Goal: Task Accomplishment & Management: Complete application form

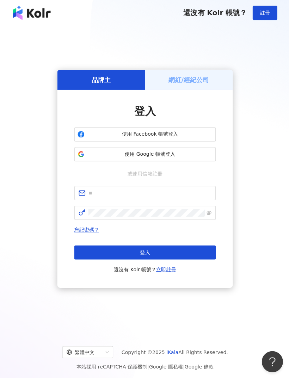
click at [177, 157] on span "使用 Google 帳號登入" at bounding box center [149, 153] width 125 height 7
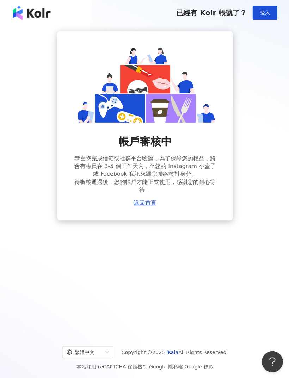
click at [150, 204] on link "返回首頁" at bounding box center [144, 202] width 23 height 6
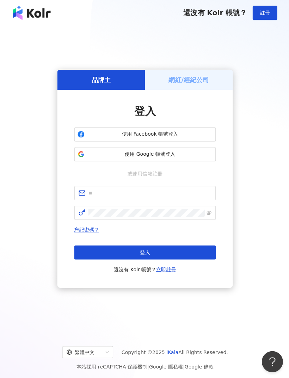
click at [173, 271] on link "立即註冊" at bounding box center [166, 269] width 20 height 6
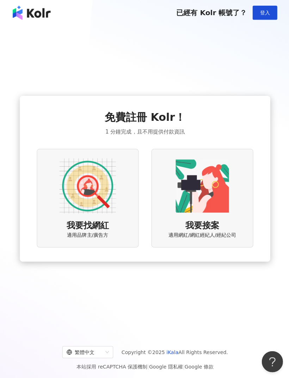
click at [208, 229] on div "我要接案 適用網紅/網紅經紀人/經紀公司" at bounding box center [202, 197] width 102 height 98
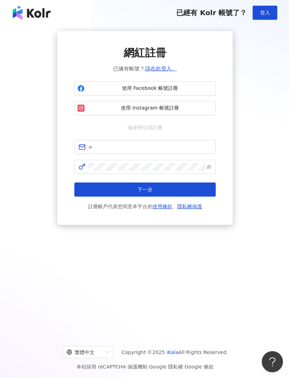
click at [235, 14] on span "已經有 Kolr 帳號了？" at bounding box center [211, 12] width 70 height 8
click at [266, 13] on span "登入" at bounding box center [264, 13] width 10 height 6
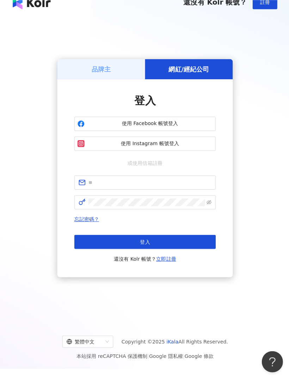
scroll to position [11, 0]
click at [283, 289] on div "品牌主 網紅/經紀公司 登入 使用 Facebook 帳號登入 使用 Instagram 帳號登入 或使用信箱註冊 忘記密碼？ 登入 還沒有 Kolr 帳號？…" at bounding box center [144, 168] width 289 height 306
click at [127, 79] on div "品牌主" at bounding box center [100, 69] width 87 height 20
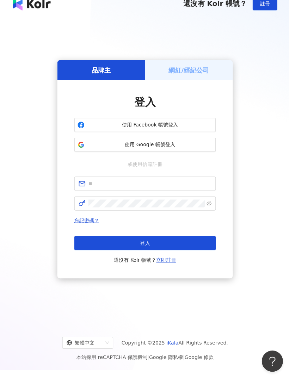
scroll to position [9, 0]
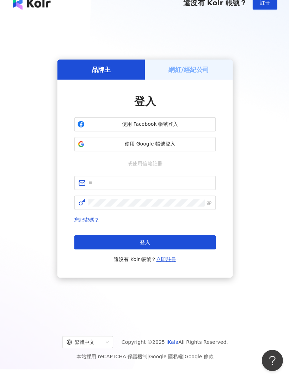
click at [187, 148] on span "使用 Google 帳號登入" at bounding box center [149, 144] width 125 height 7
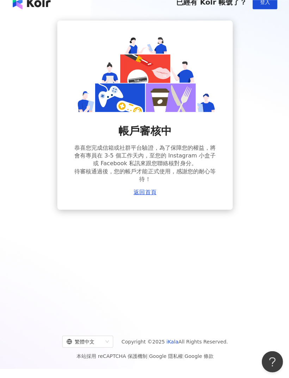
scroll to position [11, 0]
click at [149, 193] on link "返回首頁" at bounding box center [144, 192] width 23 height 6
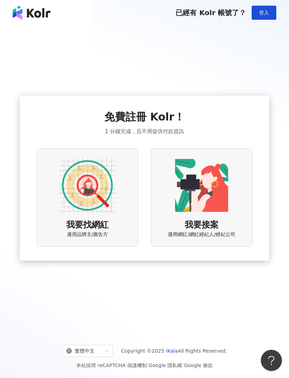
click at [175, 189] on img at bounding box center [201, 185] width 56 height 56
click at [73, 191] on img at bounding box center [87, 185] width 56 height 56
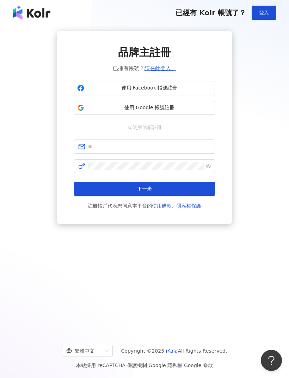
click at [105, 109] on span "使用 Google 帳號註冊" at bounding box center [149, 107] width 125 height 7
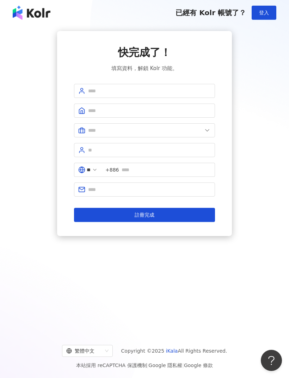
click at [104, 216] on button "註冊完成" at bounding box center [144, 215] width 141 height 14
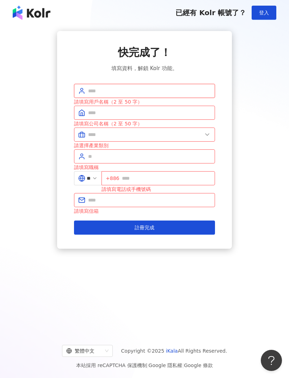
click at [98, 91] on input "text" at bounding box center [149, 91] width 123 height 8
type input "***"
click at [145, 116] on input "text" at bounding box center [149, 113] width 123 height 8
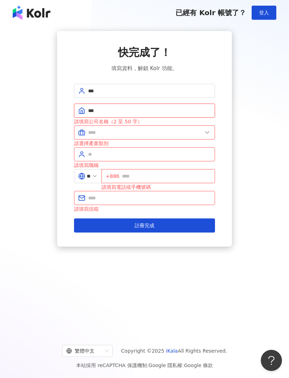
type input "***"
click at [181, 129] on input "text" at bounding box center [145, 133] width 114 height 8
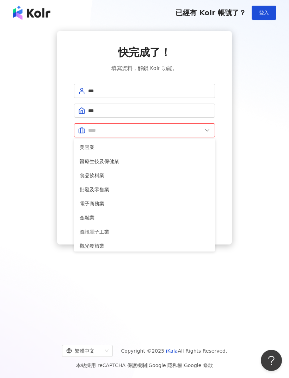
click at [145, 209] on li "電子商務業" at bounding box center [144, 204] width 138 height 14
type input "*****"
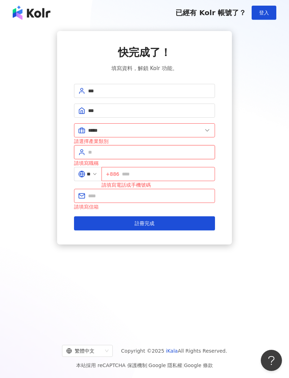
click at [175, 152] on input "text" at bounding box center [149, 152] width 123 height 8
type input "**"
click at [196, 177] on input "text" at bounding box center [166, 174] width 89 height 8
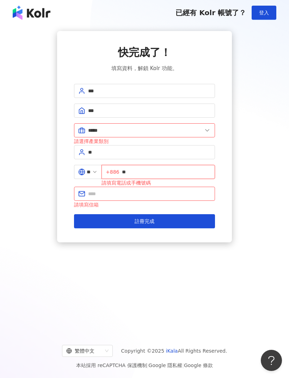
type input "*"
